Goal: Browse casually

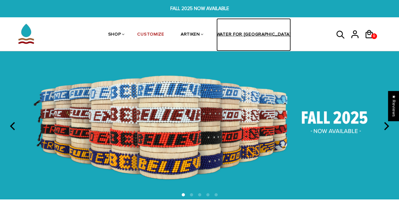
click at [243, 30] on link "WATER FOR [GEOGRAPHIC_DATA]" at bounding box center [253, 34] width 75 height 33
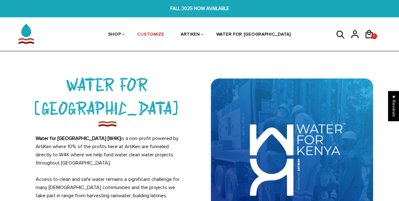
scroll to position [28, 0]
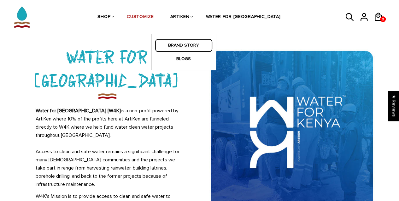
click at [192, 44] on link "BRAND STORY" at bounding box center [184, 45] width 58 height 13
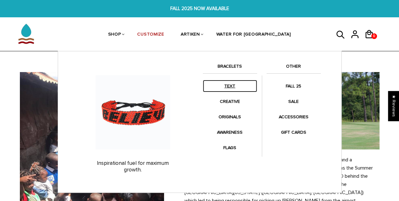
click at [239, 86] on link "TEXT" at bounding box center [230, 86] width 54 height 12
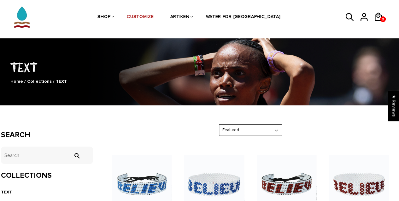
scroll to position [20, 0]
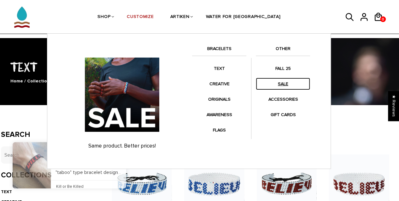
click at [282, 81] on link "SALE" at bounding box center [283, 84] width 54 height 12
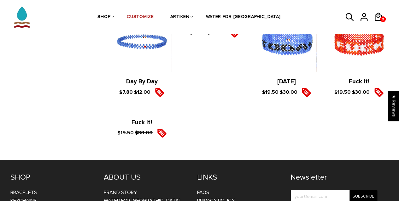
scroll to position [1106, 0]
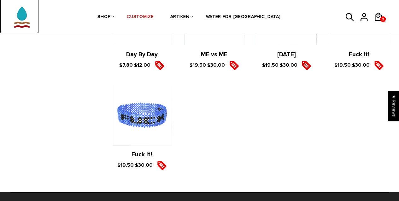
click at [29, 19] on img at bounding box center [21, 14] width 31 height 40
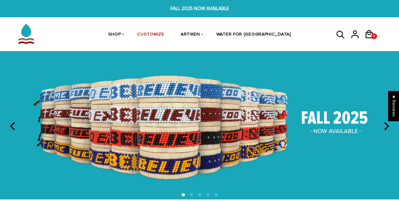
scroll to position [37, 0]
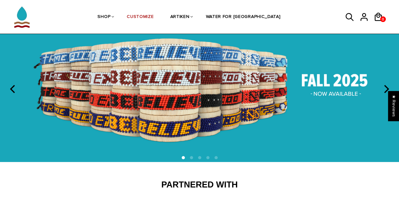
click at [390, 87] on icon "next" at bounding box center [385, 89] width 8 height 8
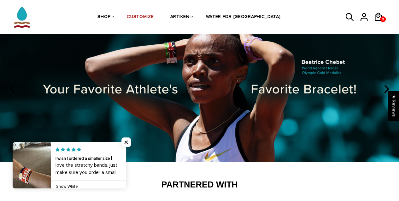
click at [391, 83] on button "next" at bounding box center [386, 89] width 14 height 14
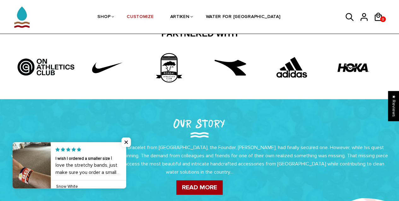
scroll to position [195, 0]
